Goal: Transaction & Acquisition: Purchase product/service

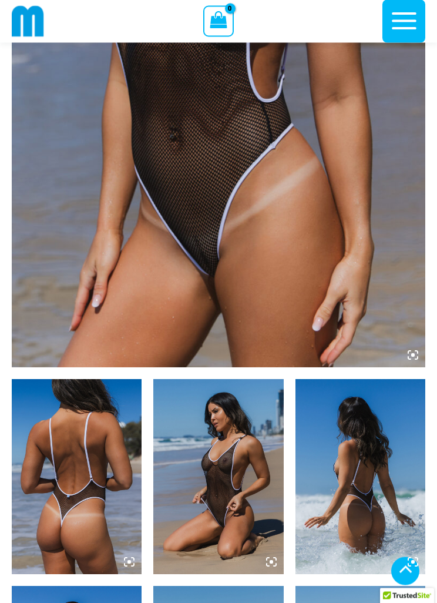
scroll to position [338, 0]
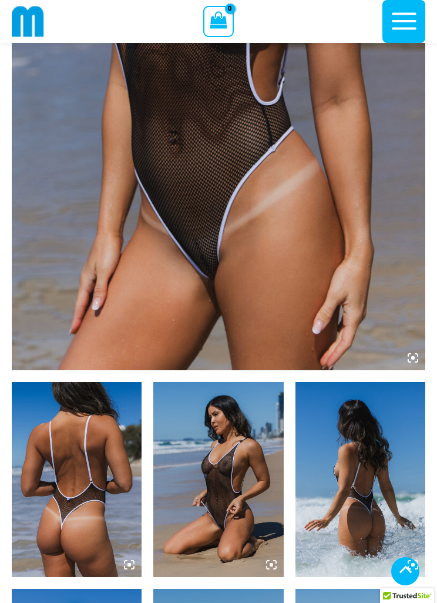
click at [414, 366] on img at bounding box center [219, 60] width 414 height 620
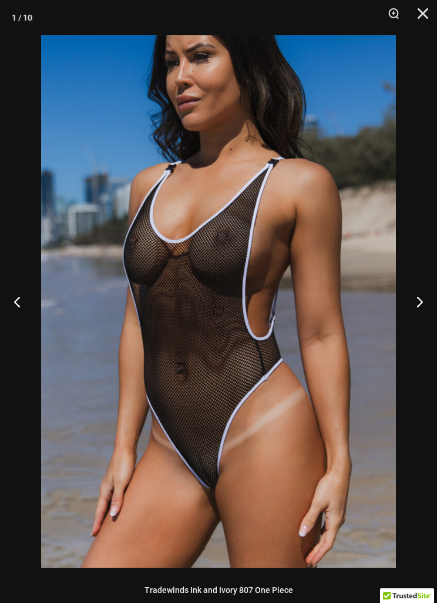
click at [428, 300] on button "Next" at bounding box center [415, 301] width 44 height 59
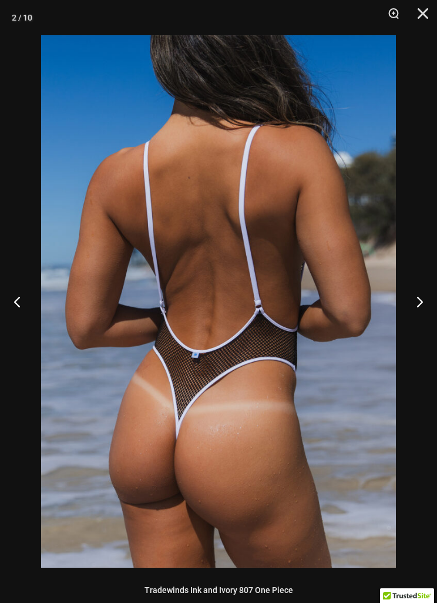
click at [425, 298] on button "Next" at bounding box center [415, 301] width 44 height 59
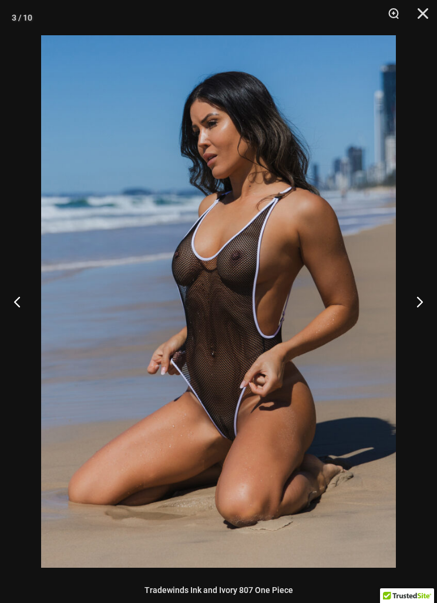
click at [422, 296] on button "Next" at bounding box center [415, 301] width 44 height 59
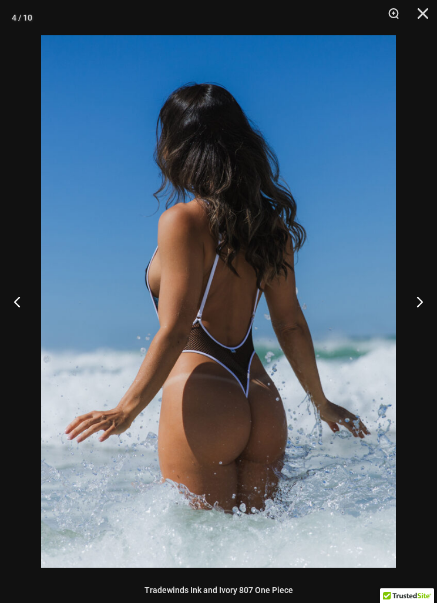
click at [422, 290] on button "Next" at bounding box center [415, 301] width 44 height 59
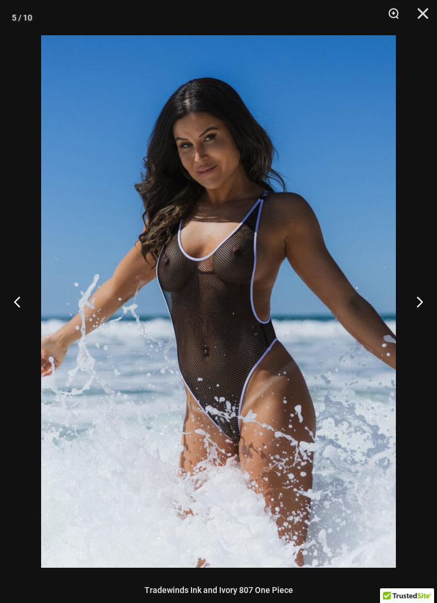
click at [417, 286] on button "Next" at bounding box center [415, 301] width 44 height 59
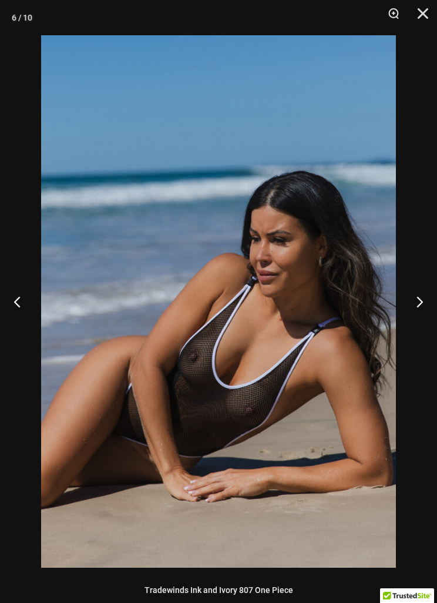
click at [418, 286] on button "Next" at bounding box center [415, 301] width 44 height 59
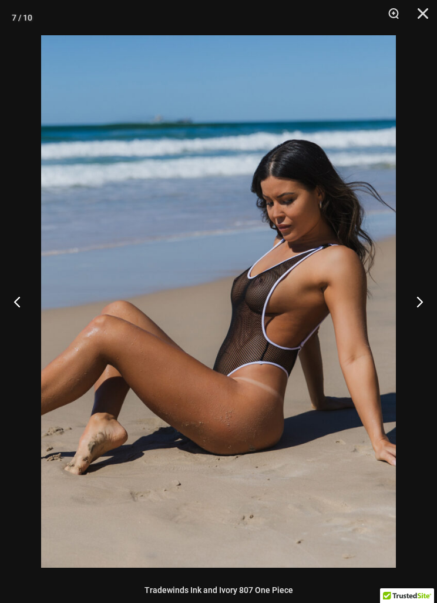
click at [421, 286] on button "Next" at bounding box center [415, 301] width 44 height 59
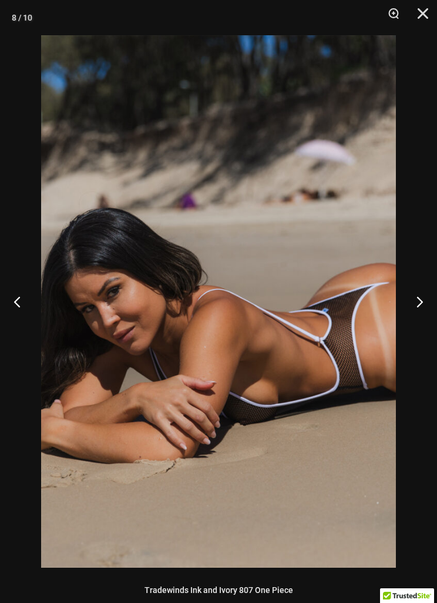
click at [424, 284] on button "Next" at bounding box center [415, 301] width 44 height 59
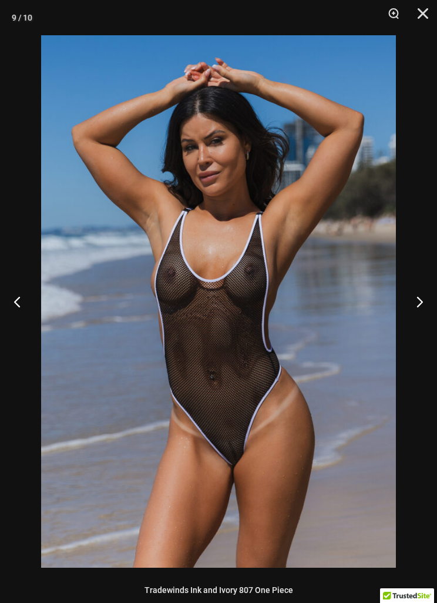
click at [427, 282] on button "Next" at bounding box center [415, 301] width 44 height 59
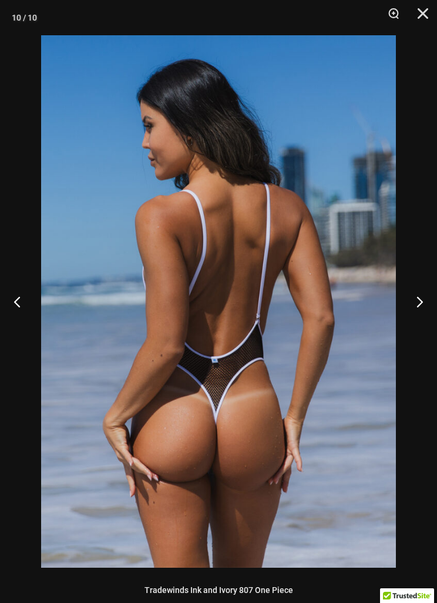
click at [427, 283] on button "Next" at bounding box center [415, 301] width 44 height 59
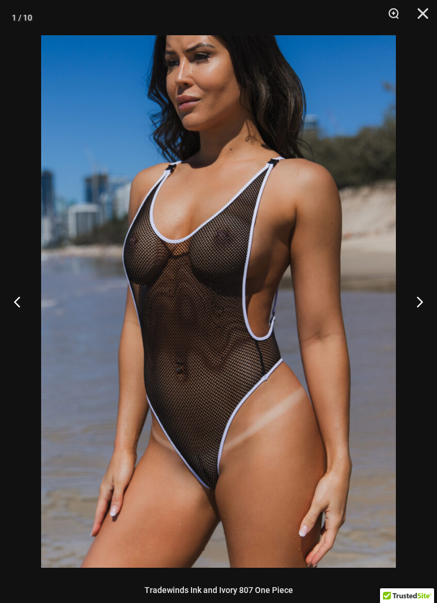
click at [427, 284] on button "Next" at bounding box center [415, 301] width 44 height 59
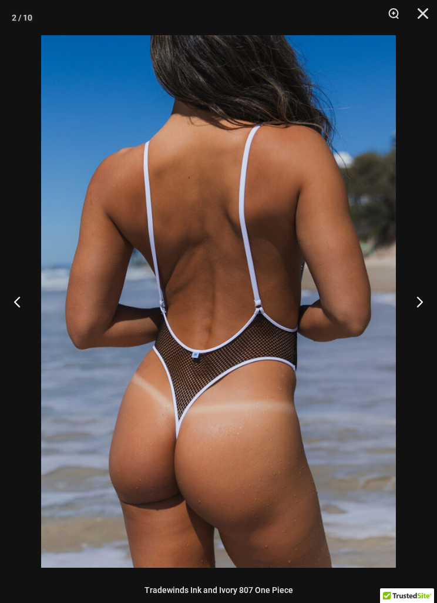
click at [426, 285] on button "Next" at bounding box center [415, 301] width 44 height 59
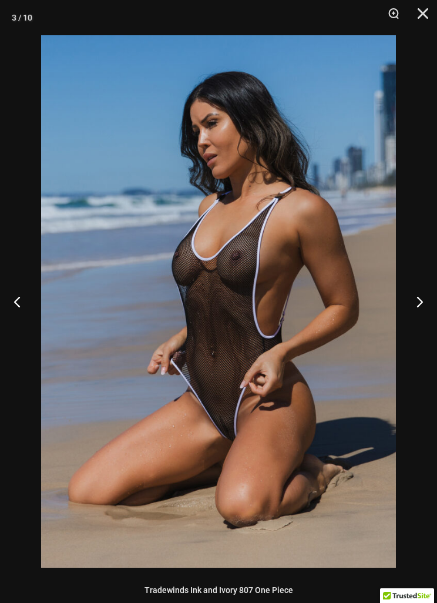
click at [417, 286] on button "Next" at bounding box center [415, 301] width 44 height 59
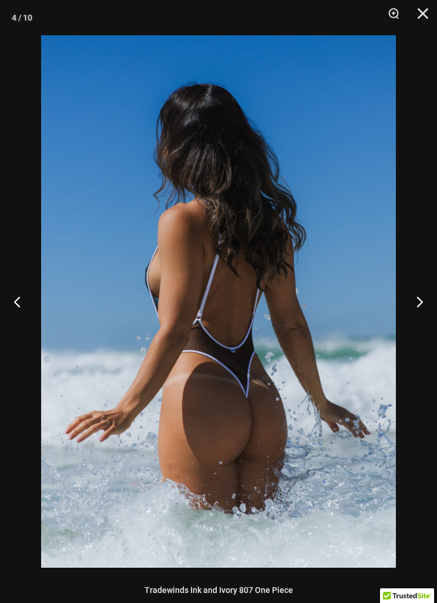
click at [425, 12] on button "Close" at bounding box center [418, 17] width 29 height 35
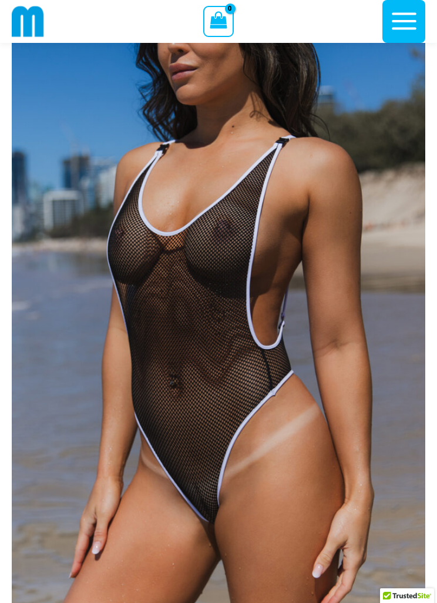
scroll to position [0, 0]
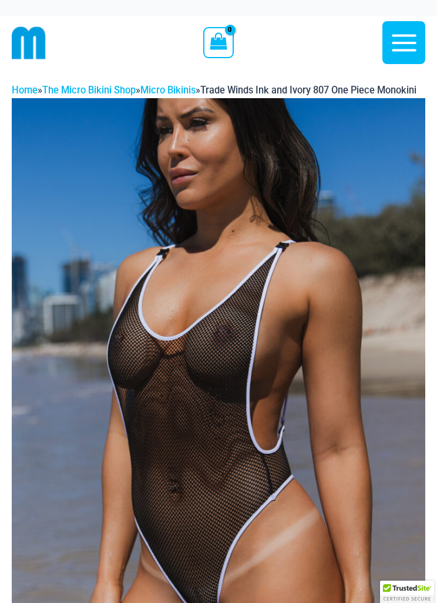
click at [32, 43] on img at bounding box center [29, 43] width 34 height 34
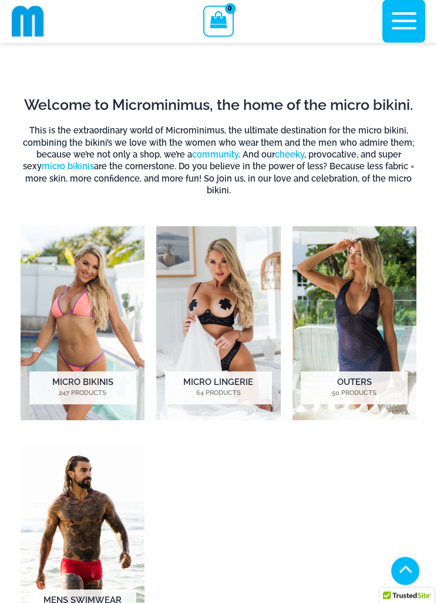
scroll to position [610, 0]
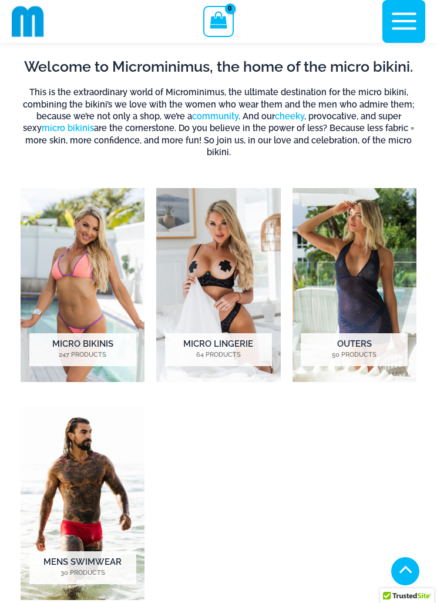
click at [367, 333] on h2 "Outers 50 Products" at bounding box center [354, 349] width 107 height 33
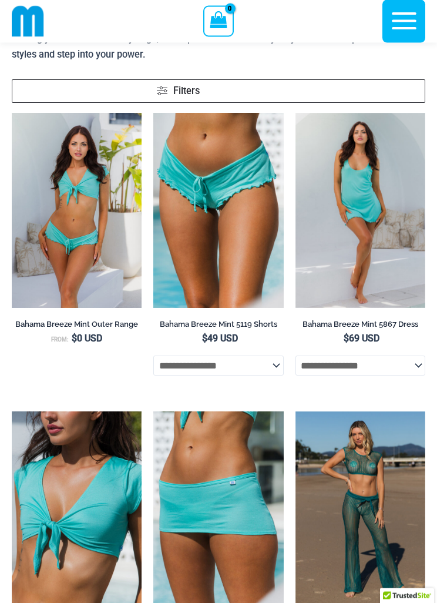
scroll to position [152, 0]
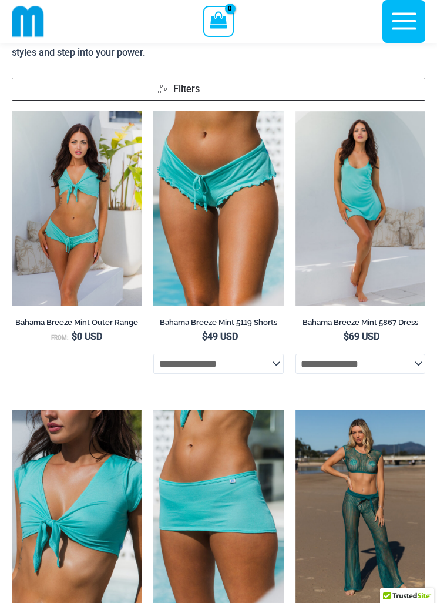
click at [413, 365] on select "**********" at bounding box center [361, 364] width 130 height 20
select select "*****"
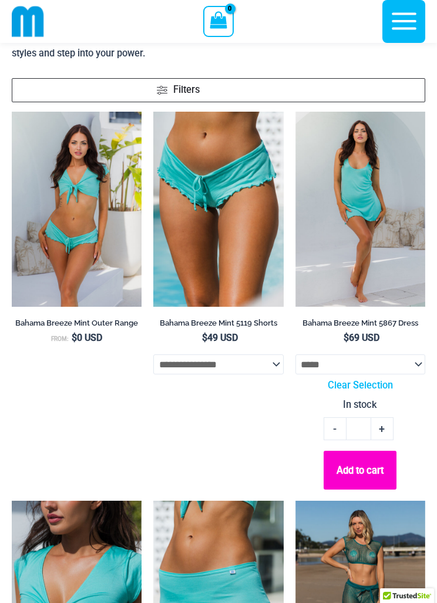
click at [418, 363] on select "**********" at bounding box center [361, 364] width 130 height 20
select select
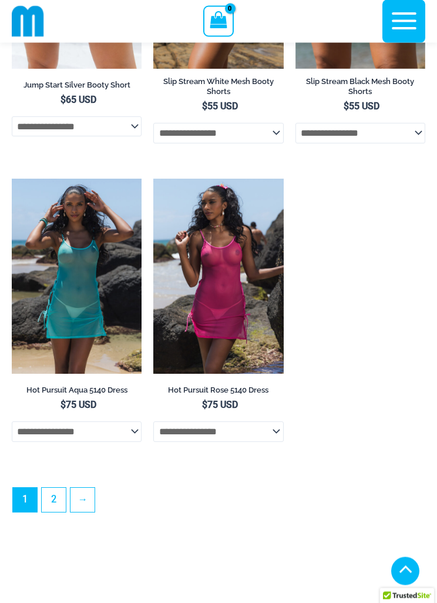
scroll to position [3032, 0]
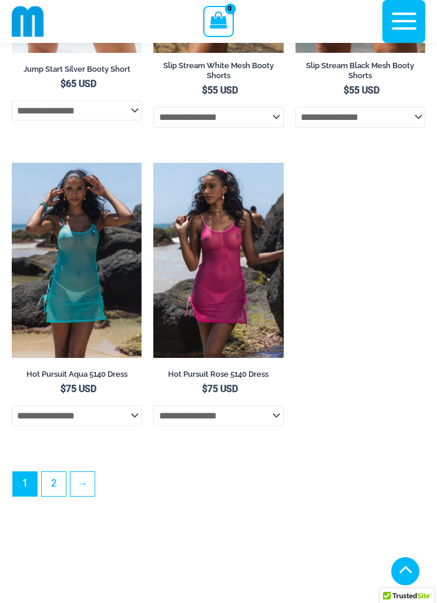
click at [83, 496] on link "→" at bounding box center [83, 484] width 24 height 24
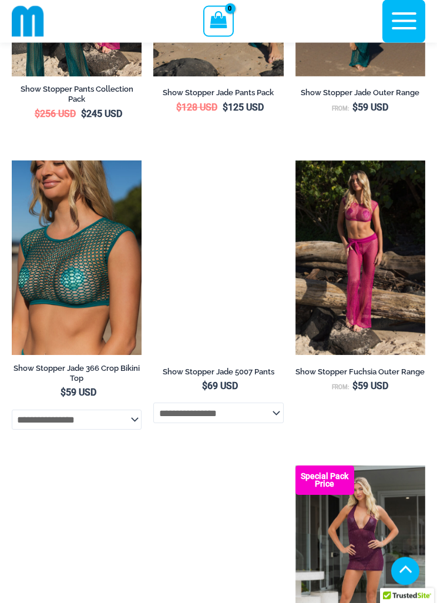
scroll to position [968, 0]
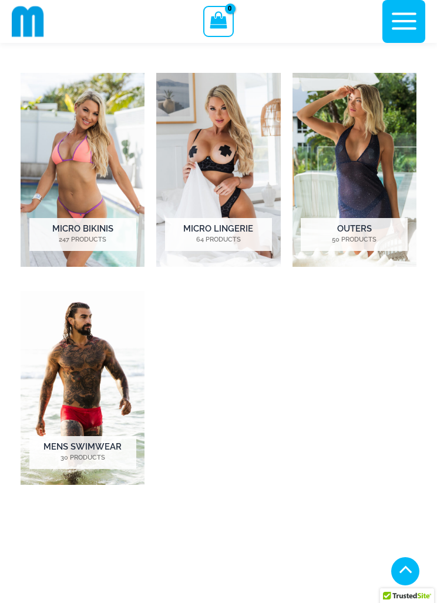
scroll to position [726, 0]
click at [85, 435] on h2 "Mens Swimwear 30 Products" at bounding box center [82, 451] width 107 height 33
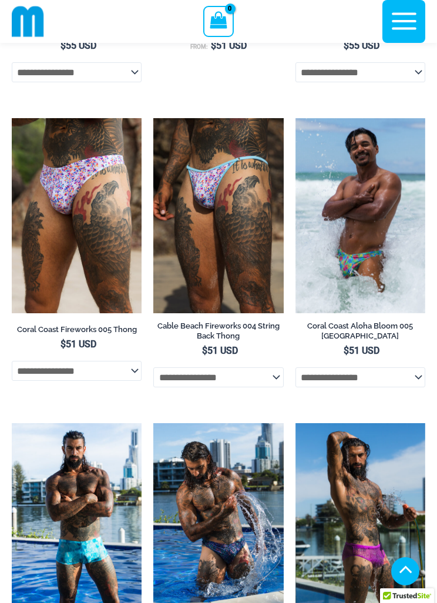
scroll to position [1320, 0]
